Goal: Task Accomplishment & Management: Manage account settings

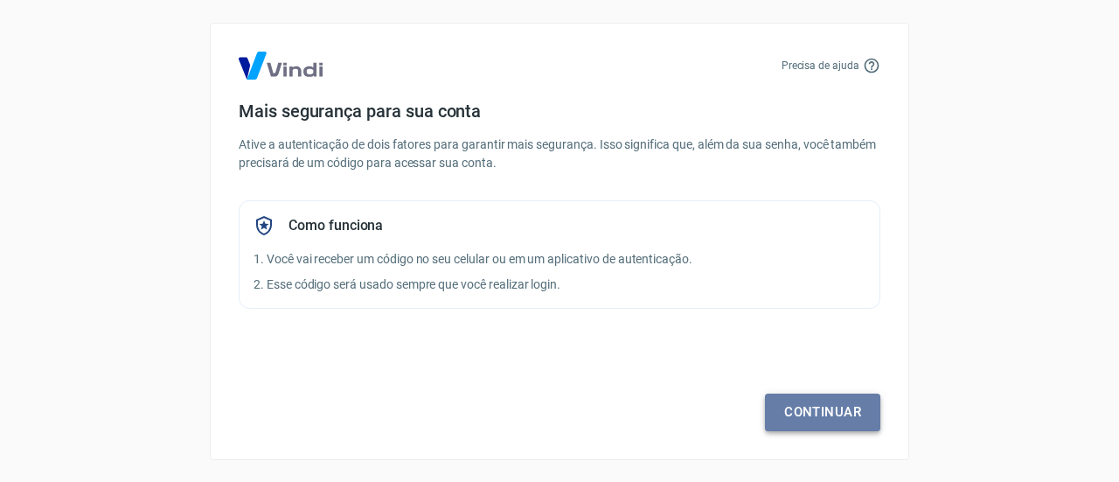
click at [827, 412] on link "Continuar" at bounding box center [822, 411] width 115 height 37
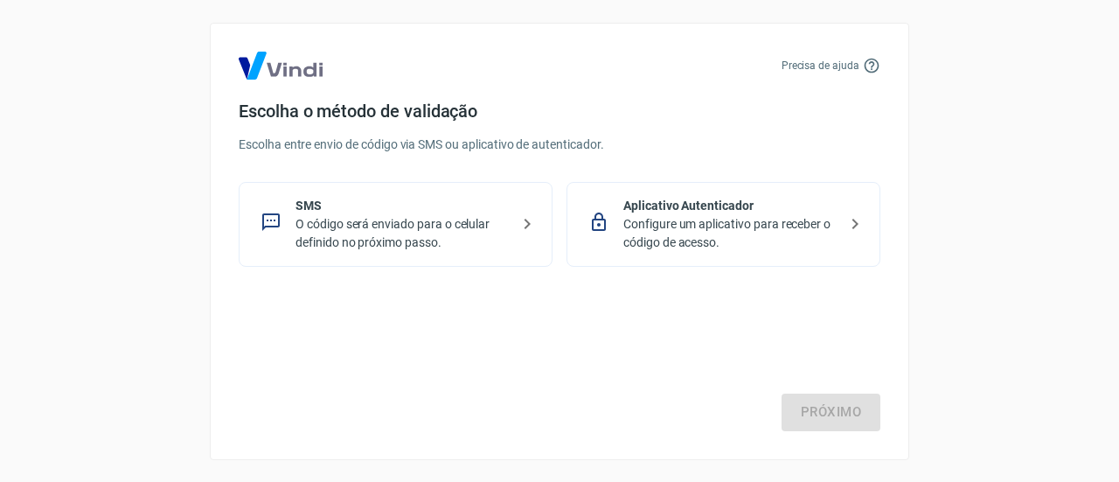
click at [340, 233] on p "O código será enviado para o celular definido no próximo passo." at bounding box center [403, 233] width 214 height 37
